Goal: Task Accomplishment & Management: Manage account settings

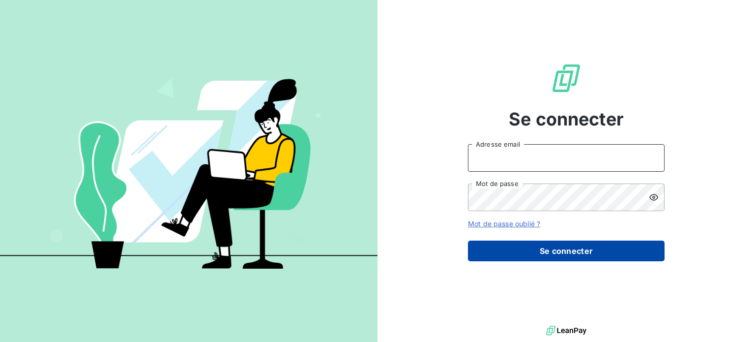
type input "[PERSON_NAME][EMAIL_ADDRESS][DOMAIN_NAME]"
click at [546, 245] on button "Se connecter" at bounding box center [566, 250] width 197 height 21
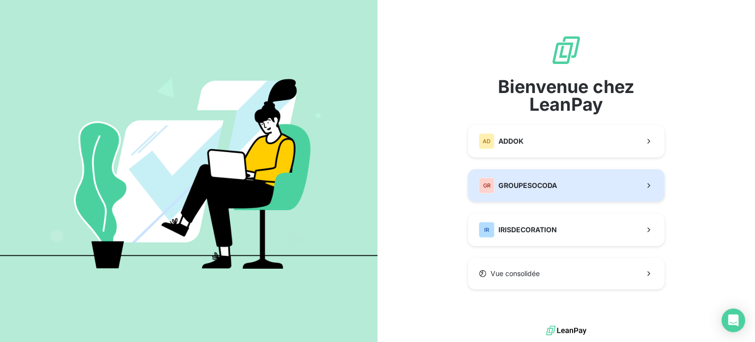
click at [549, 183] on span "GROUPESOCODA" at bounding box center [528, 185] width 59 height 10
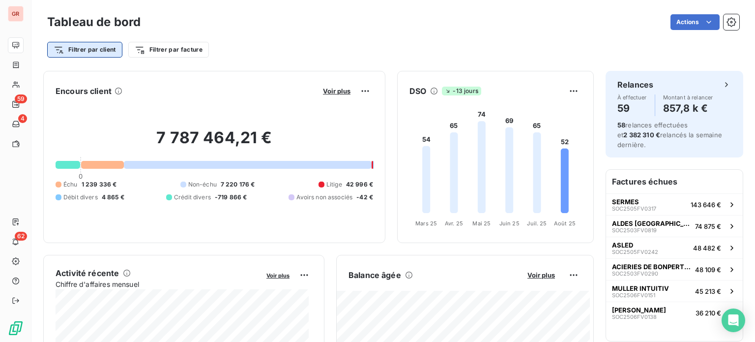
click at [84, 56] on html "GR 59 4 62 Tableau de bord Actions Filtrer par client Filtrer par facture Encou…" at bounding box center [377, 171] width 755 height 342
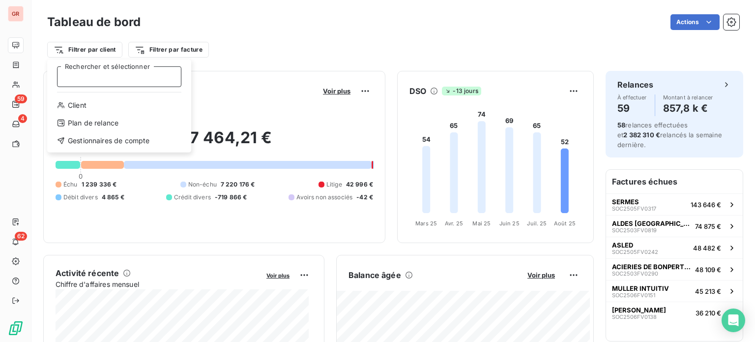
click at [97, 81] on input "Rechercher et sélectionner" at bounding box center [119, 76] width 124 height 21
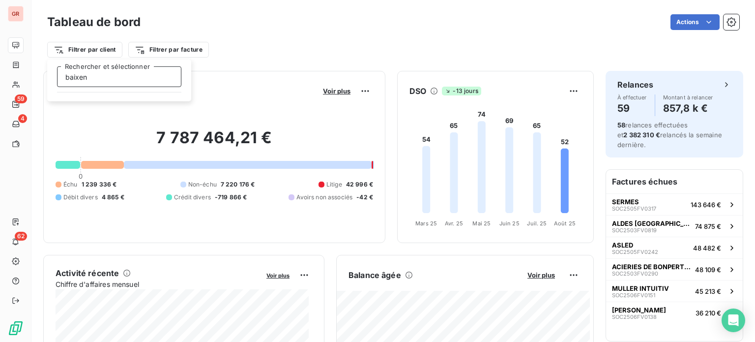
type input "baixen"
click at [129, 79] on input "baixen" at bounding box center [119, 76] width 124 height 21
click at [93, 49] on html "GR 59 4 62 Tableau de bord Actions Filtrer par client baixen Rechercher et séle…" at bounding box center [377, 171] width 755 height 342
click at [94, 53] on html "GR 59 4 62 Tableau de bord Actions Filtrer par client Filtrer par facture Encou…" at bounding box center [377, 171] width 755 height 342
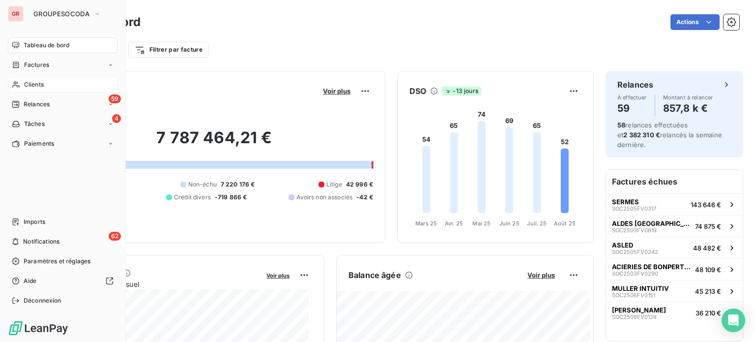
click at [16, 83] on html "GR GROUPESOCODA Tableau de bord Factures Clients 59 Relances 4 Tâches Paiements…" at bounding box center [377, 171] width 755 height 342
click at [37, 88] on span "Clients" at bounding box center [34, 84] width 20 height 9
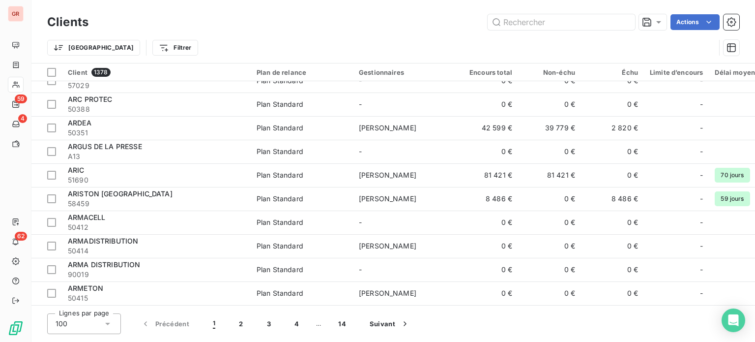
scroll to position [2140, 0]
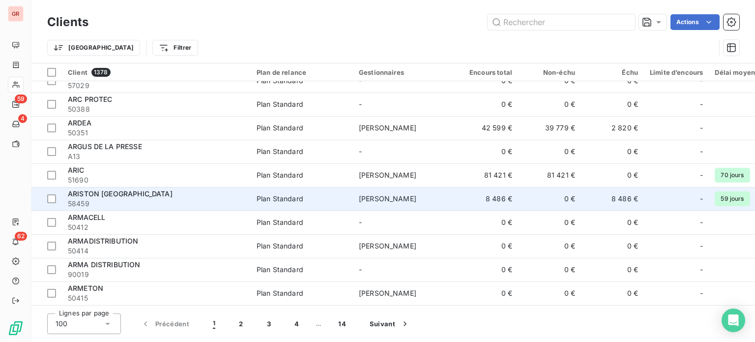
click at [379, 195] on span "[PERSON_NAME]" at bounding box center [388, 198] width 58 height 8
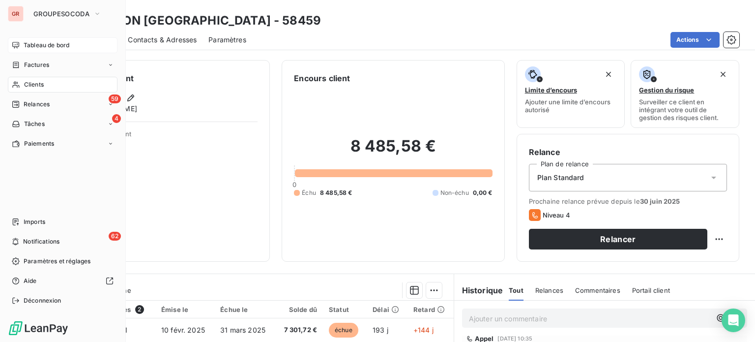
click at [42, 43] on span "Tableau de bord" at bounding box center [47, 45] width 46 height 9
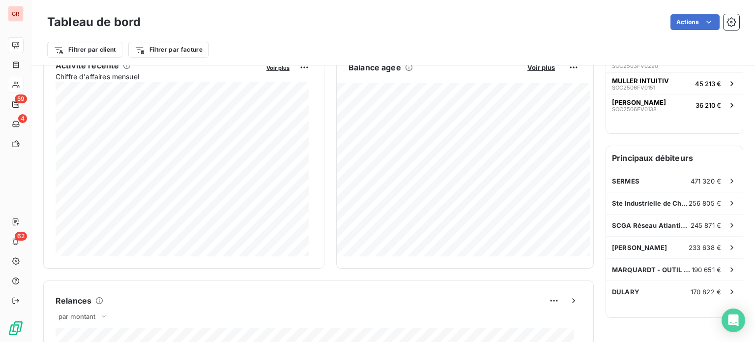
scroll to position [197, 0]
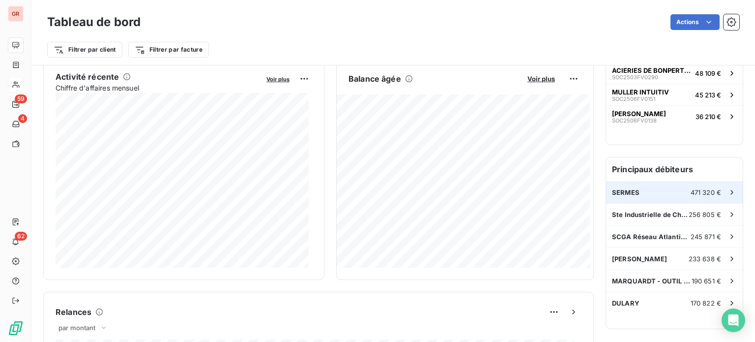
click at [641, 192] on div "SERMES 471 320 €" at bounding box center [674, 192] width 137 height 22
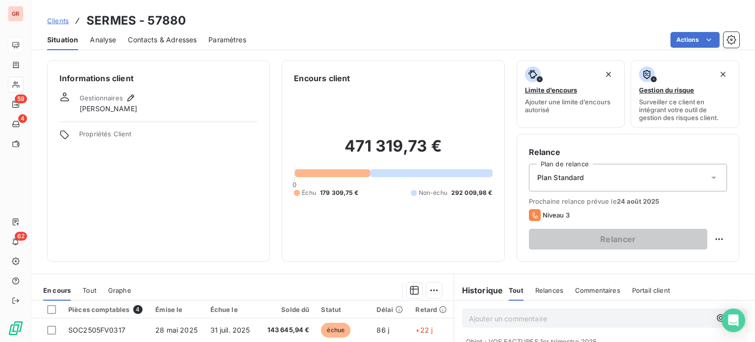
click at [108, 39] on span "Analyse" at bounding box center [103, 40] width 26 height 10
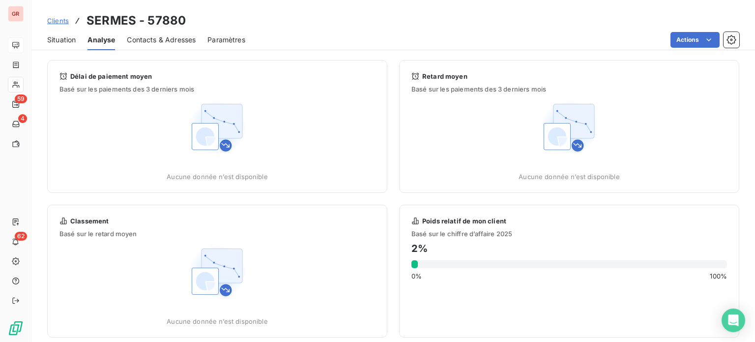
click at [55, 20] on span "Clients" at bounding box center [58, 21] width 22 height 8
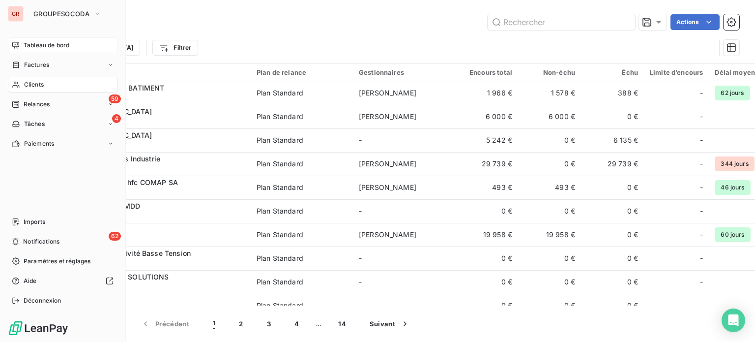
click at [45, 44] on span "Tableau de bord" at bounding box center [47, 45] width 46 height 9
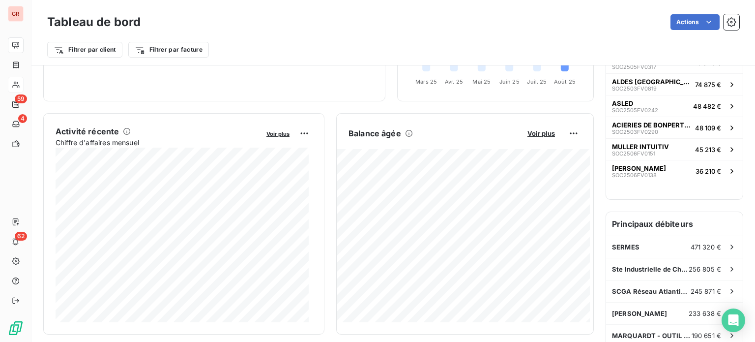
scroll to position [148, 0]
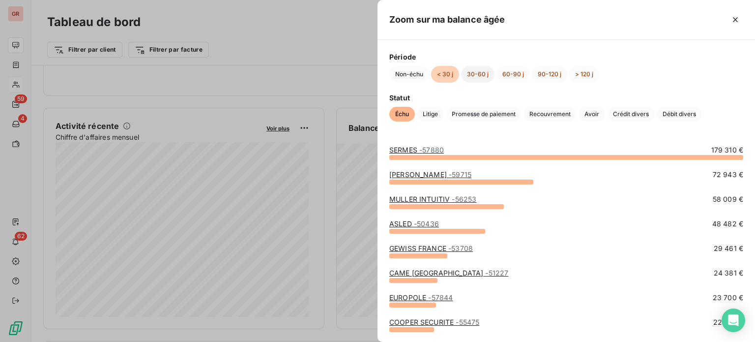
click at [477, 75] on button "30-60 j" at bounding box center [477, 74] width 33 height 17
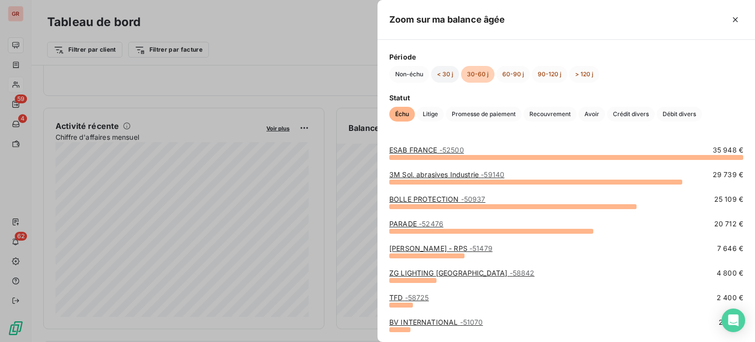
click at [448, 74] on button "< 30 j" at bounding box center [445, 74] width 28 height 17
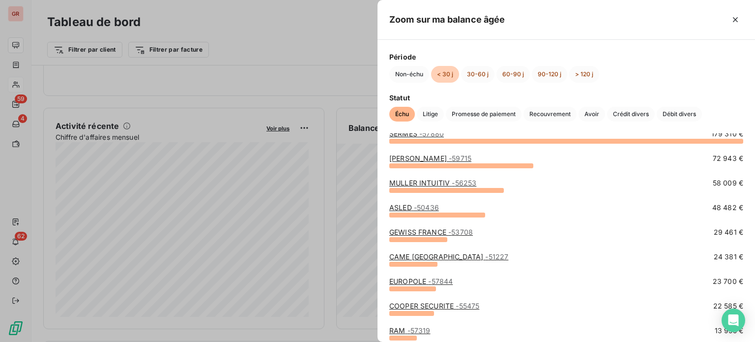
scroll to position [0, 0]
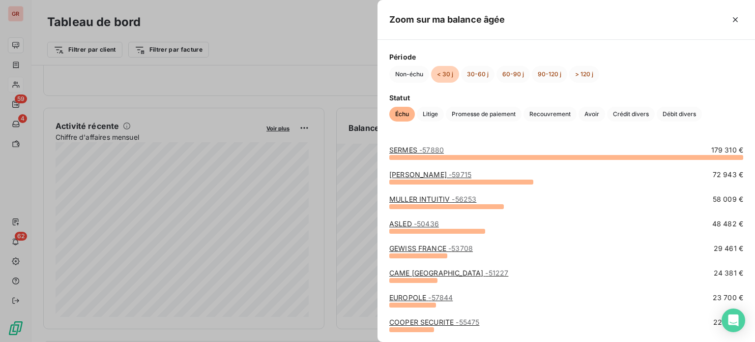
click at [326, 90] on div at bounding box center [377, 171] width 755 height 342
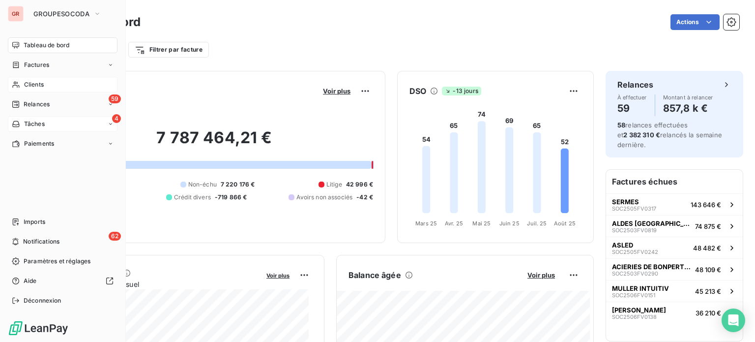
click at [77, 123] on div "4 Tâches" at bounding box center [63, 124] width 110 height 16
